Goal: Use online tool/utility: Utilize a website feature to perform a specific function

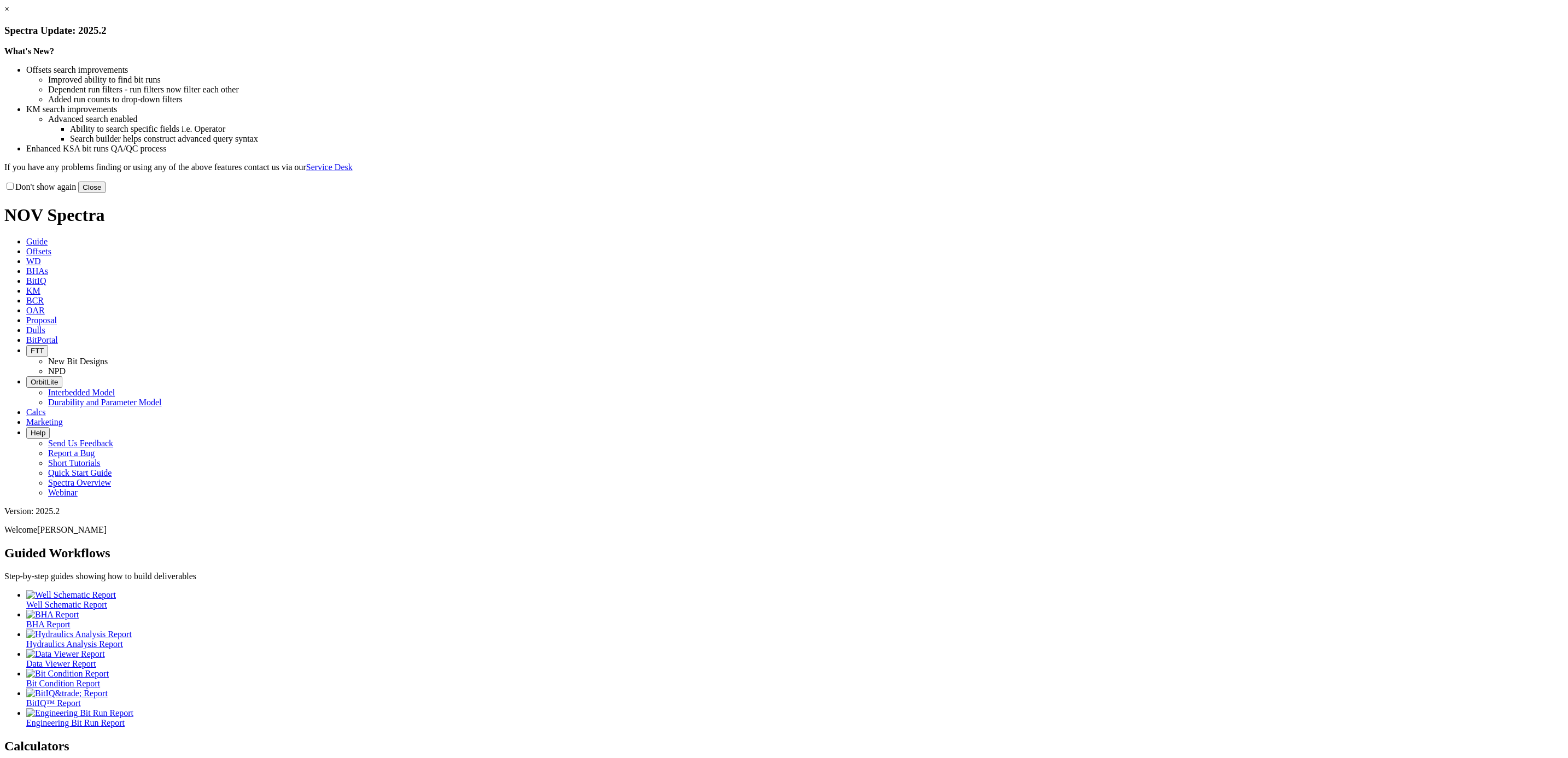
click at [106, 193] on button "Close" at bounding box center [91, 187] width 27 height 12
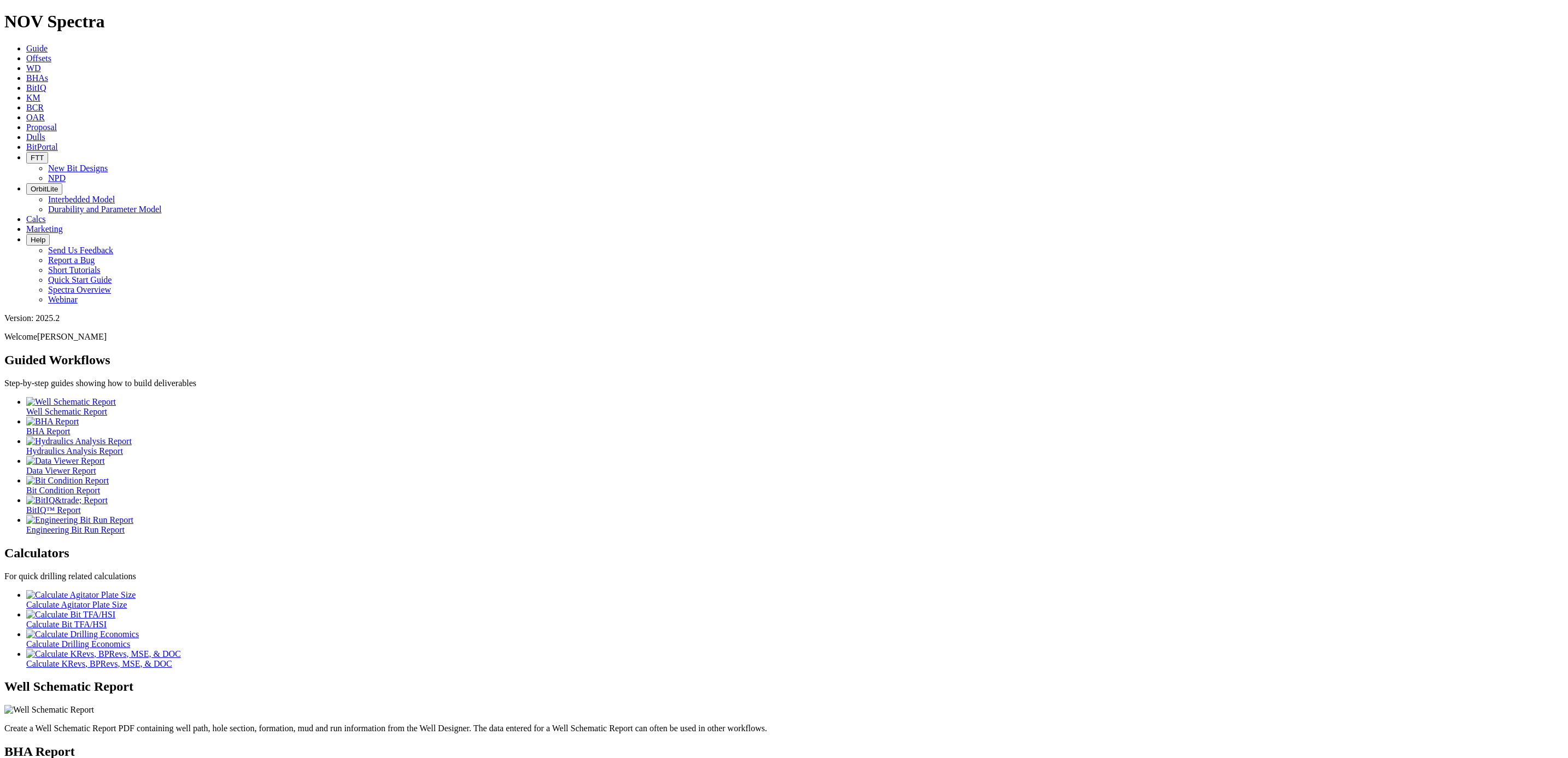
click at [46, 83] on span "BitIQ" at bounding box center [36, 88] width 20 height 9
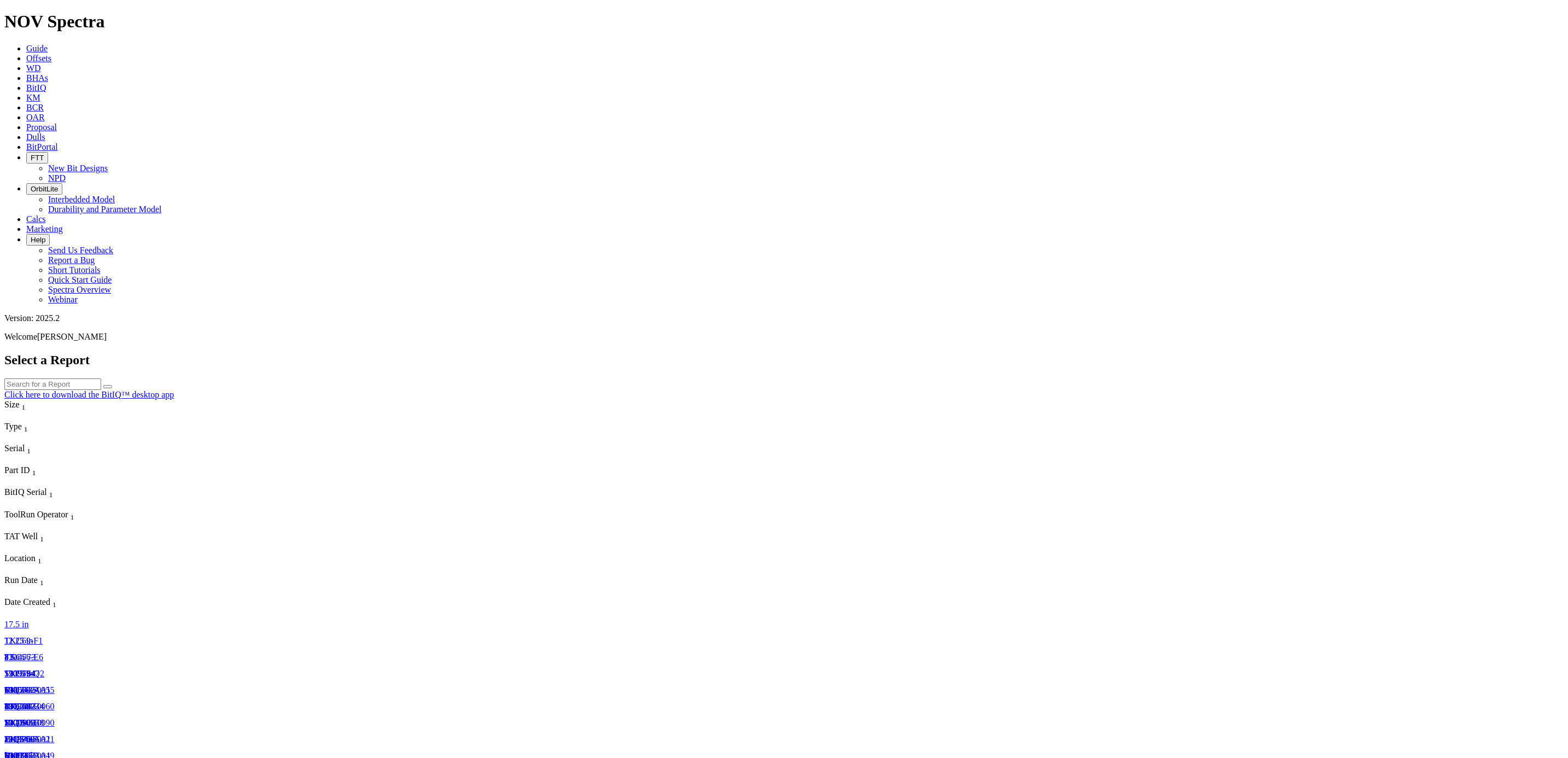
click at [101, 378] on input "text" at bounding box center [52, 384] width 97 height 12
type input "S320419"
click at [112, 385] on button "submit" at bounding box center [108, 387] width 9 height 4
click at [40, 668] on span "19212326" at bounding box center [22, 673] width 35 height 9
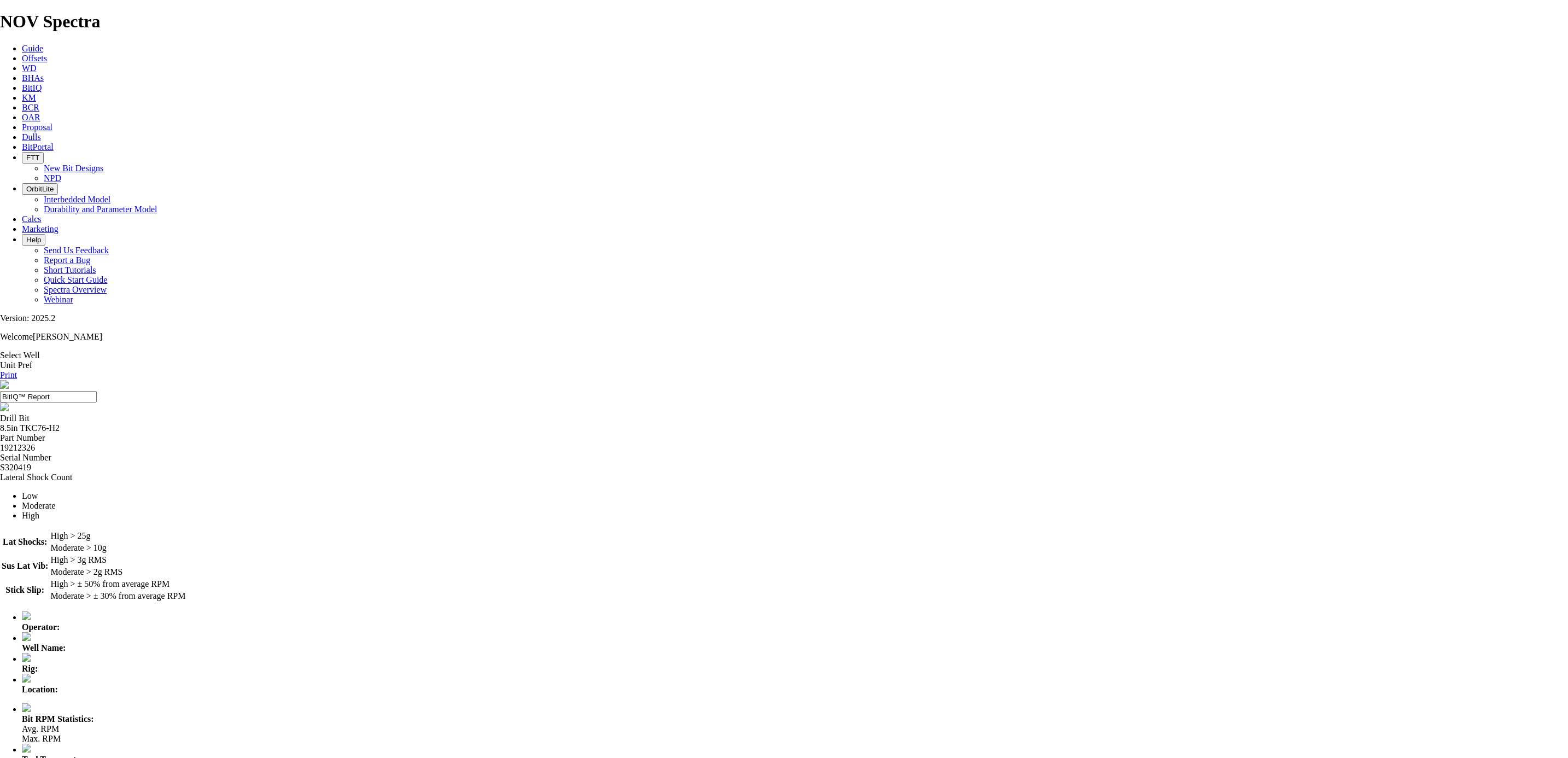
click at [40, 350] on link "Select Well" at bounding box center [20, 355] width 40 height 9
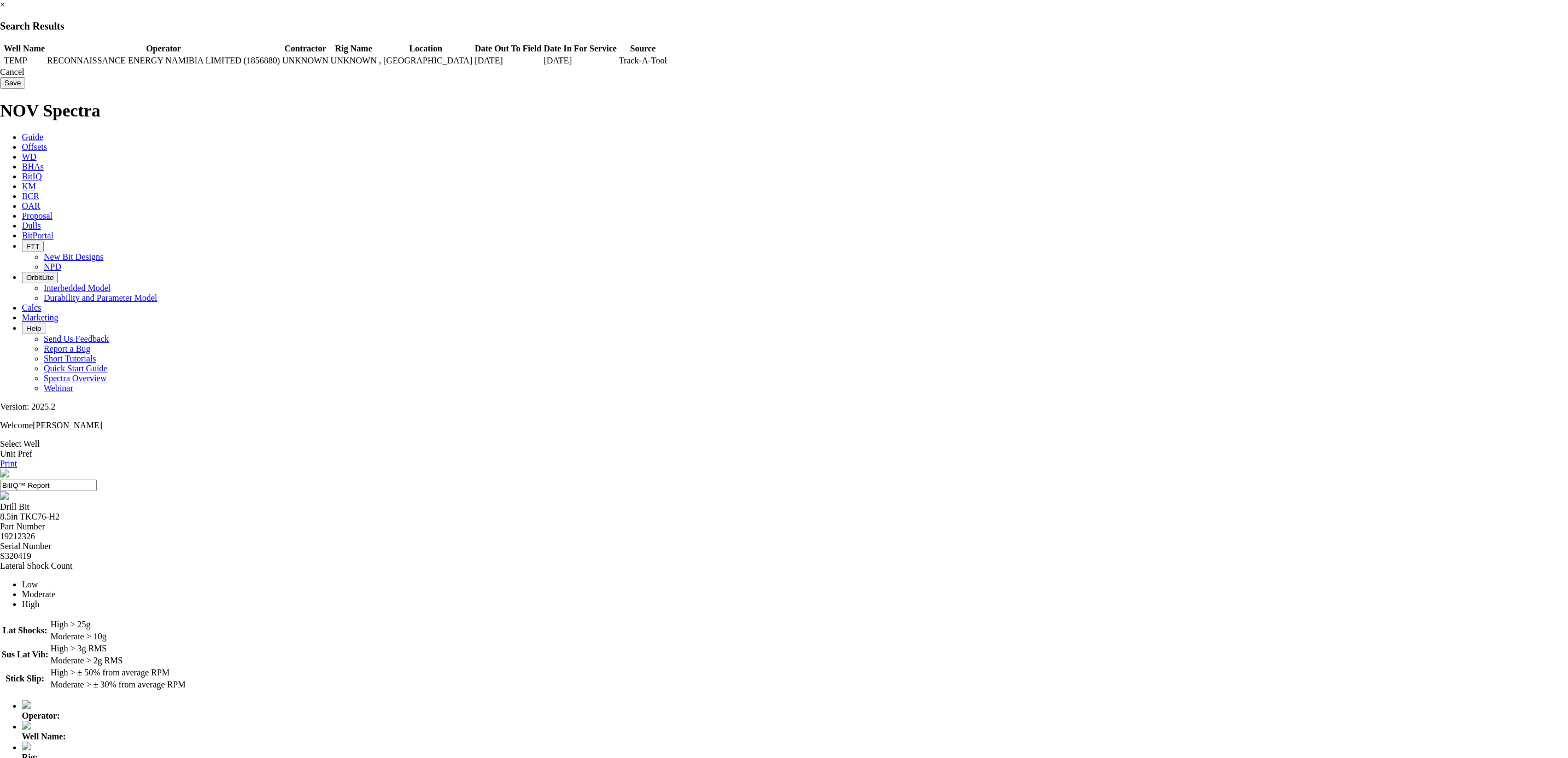
click at [328, 61] on td "UNKNOWN" at bounding box center [305, 61] width 47 height 11
click at [280, 64] on td "RECONNAISSANCE ENERGY NAMIBIA LIMITED (1856880)" at bounding box center [163, 61] width 234 height 11
click at [2, 66] on td at bounding box center [1, 61] width 1 height 11
click at [2, 61] on span at bounding box center [2, 61] width 0 height 0
click at [377, 66] on td "UNKNOWN" at bounding box center [354, 61] width 47 height 11
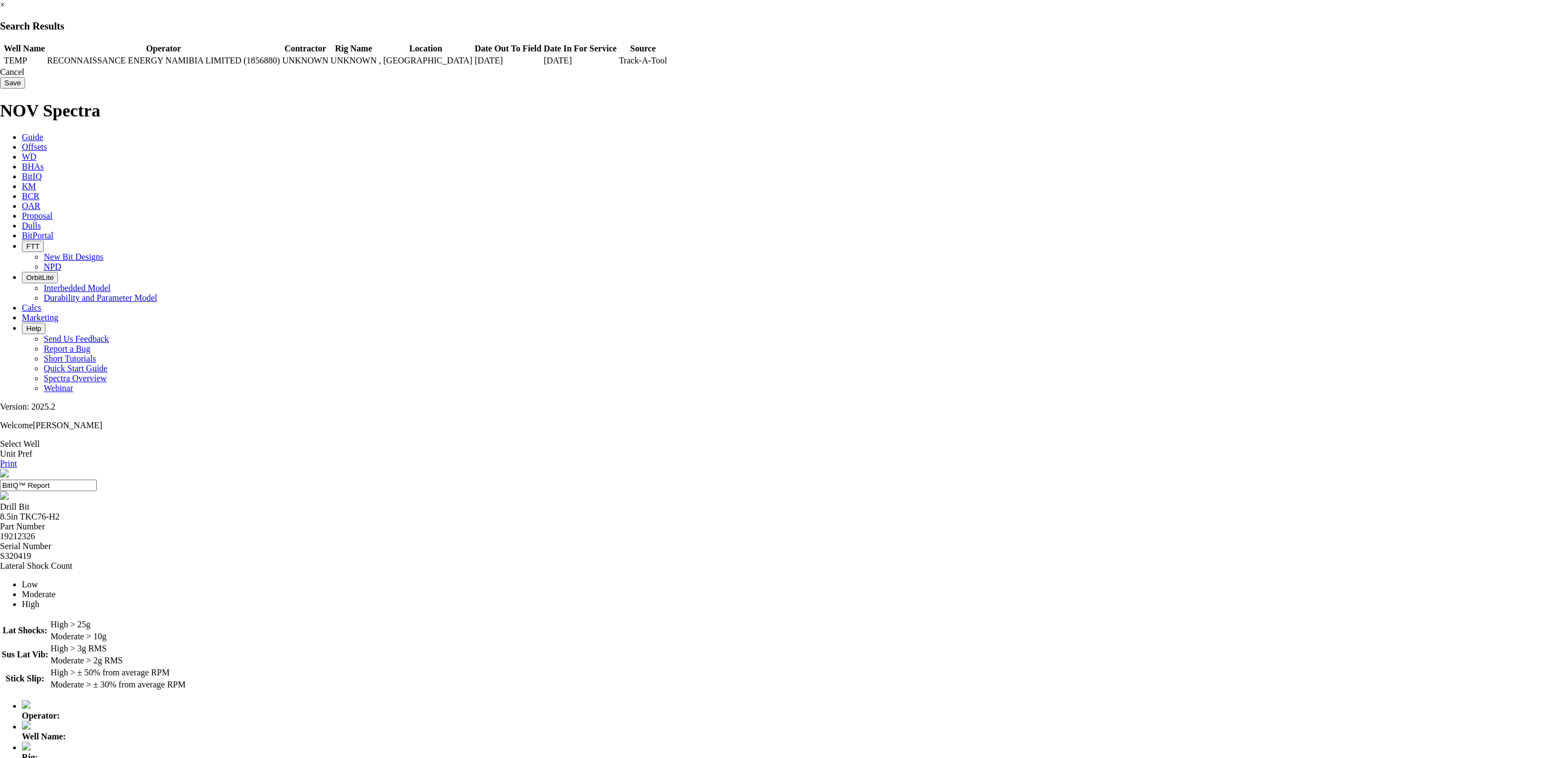
click at [25, 88] on input "Save" at bounding box center [13, 82] width 25 height 12
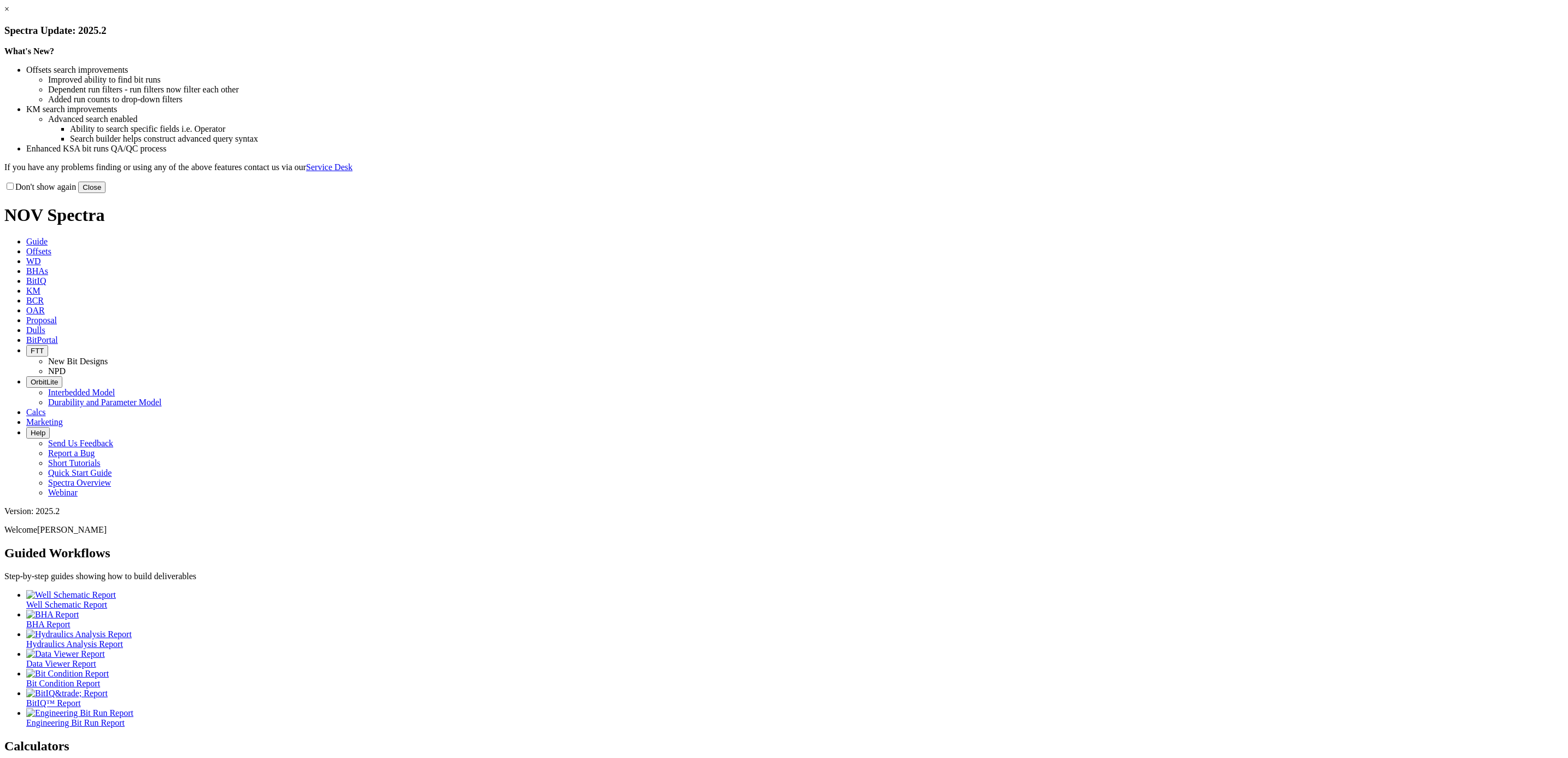
click at [106, 193] on button "Close" at bounding box center [91, 187] width 27 height 12
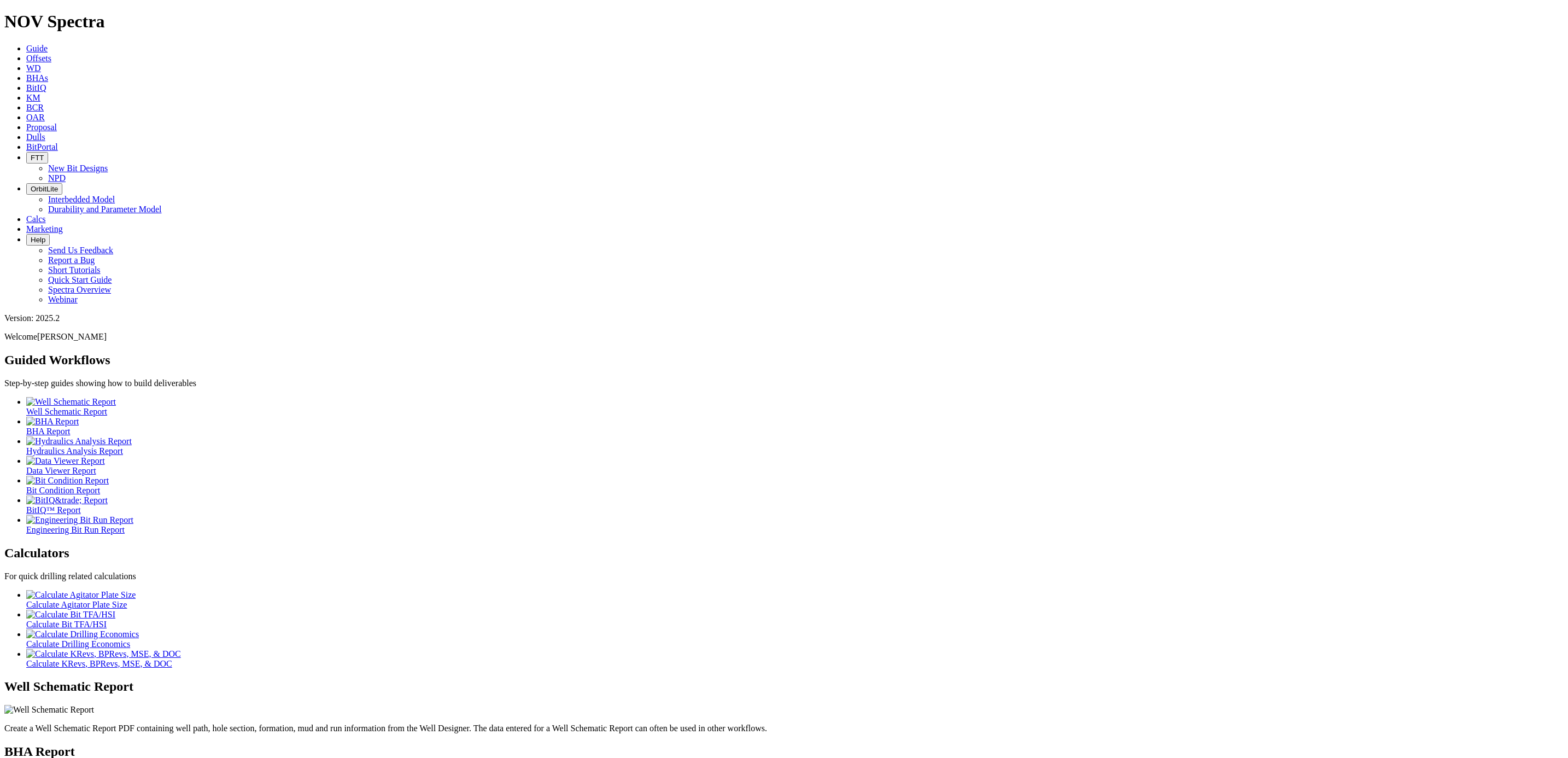
click at [46, 83] on span "BitIQ" at bounding box center [36, 88] width 20 height 9
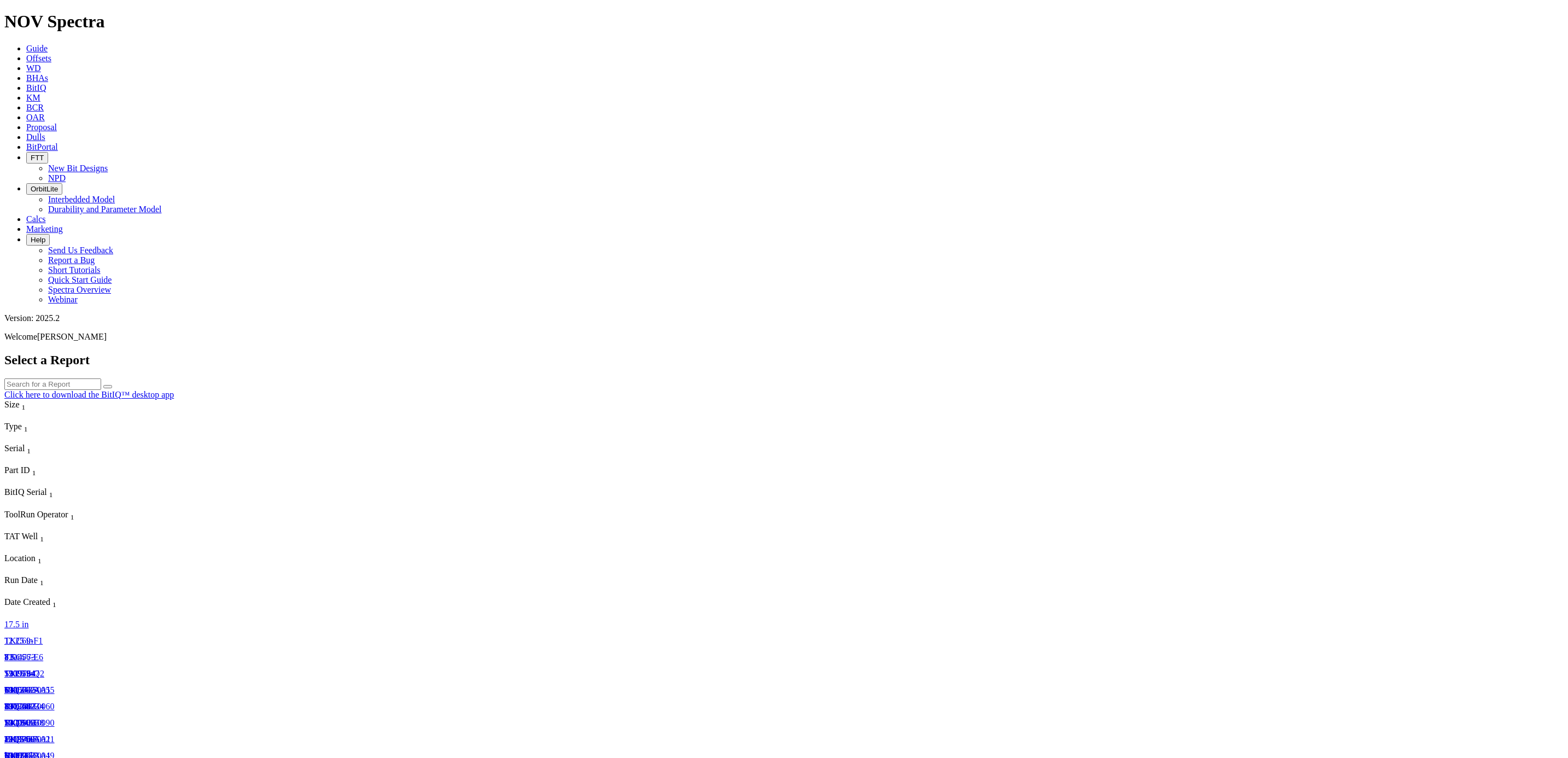
click at [101, 378] on input "text" at bounding box center [52, 384] width 97 height 12
type input "S320419"
click at [103, 385] on button "submit" at bounding box center [108, 387] width 9 height 4
click at [40, 668] on link "19212326" at bounding box center [22, 673] width 35 height 9
